Goal: Transaction & Acquisition: Purchase product/service

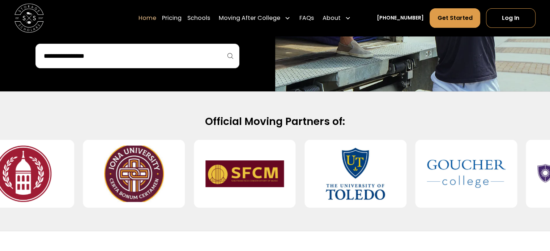
scroll to position [246, 0]
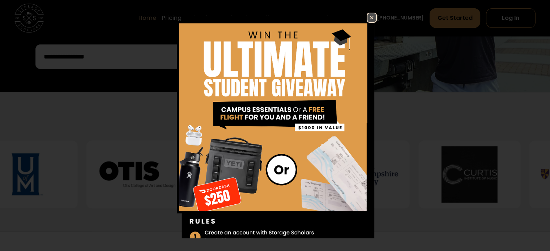
click at [274, 162] on img at bounding box center [275, 144] width 204 height 262
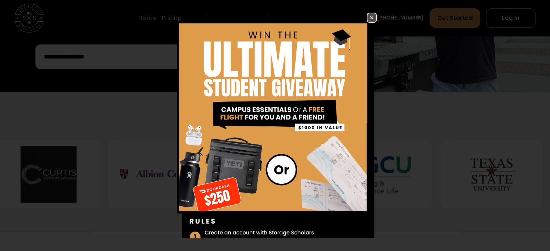
click at [367, 20] on img at bounding box center [371, 17] width 9 height 9
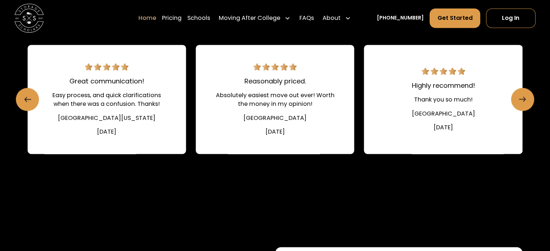
scroll to position [1061, 0]
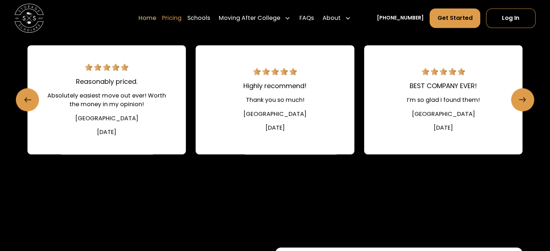
click at [179, 14] on link "Pricing" at bounding box center [172, 18] width 20 height 20
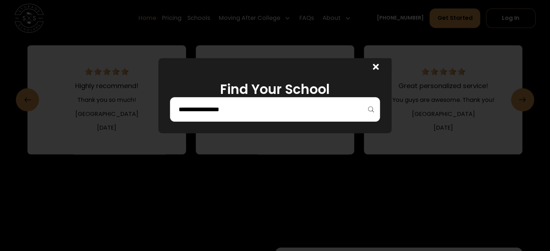
click at [364, 120] on div at bounding box center [275, 109] width 210 height 25
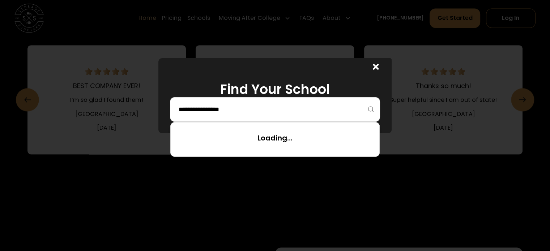
click at [343, 112] on input "search" at bounding box center [274, 109] width 194 height 12
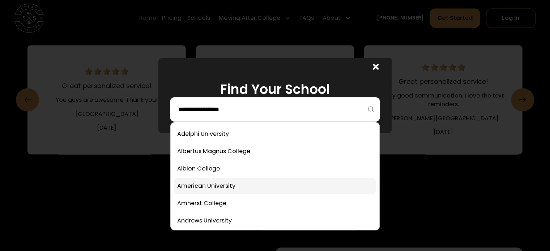
click at [236, 185] on link at bounding box center [274, 186] width 202 height 16
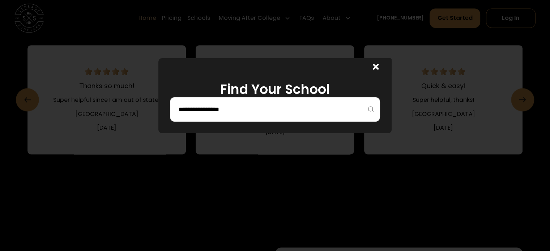
click at [298, 115] on input "search" at bounding box center [274, 109] width 194 height 12
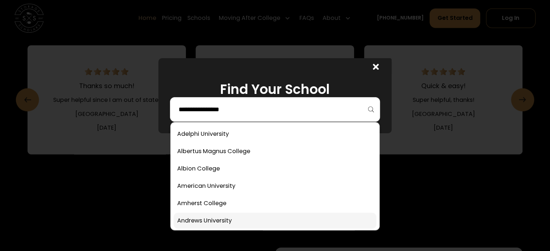
scroll to position [85, 0]
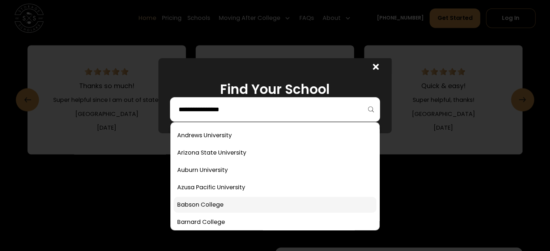
click at [243, 205] on link at bounding box center [274, 205] width 202 height 16
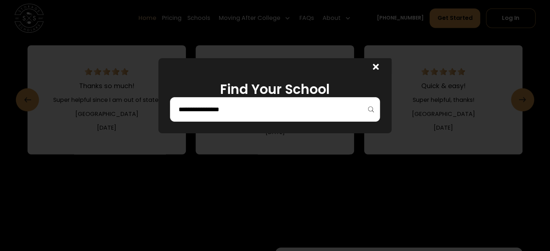
click at [304, 107] on input "search" at bounding box center [274, 109] width 194 height 12
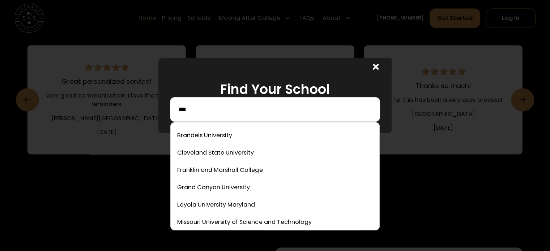
scroll to position [0, 0]
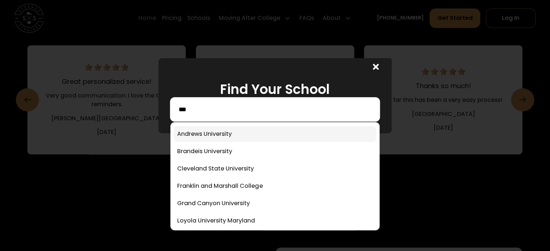
type input "***"
click at [248, 130] on link at bounding box center [274, 134] width 202 height 16
